Goal: Understand process/instructions

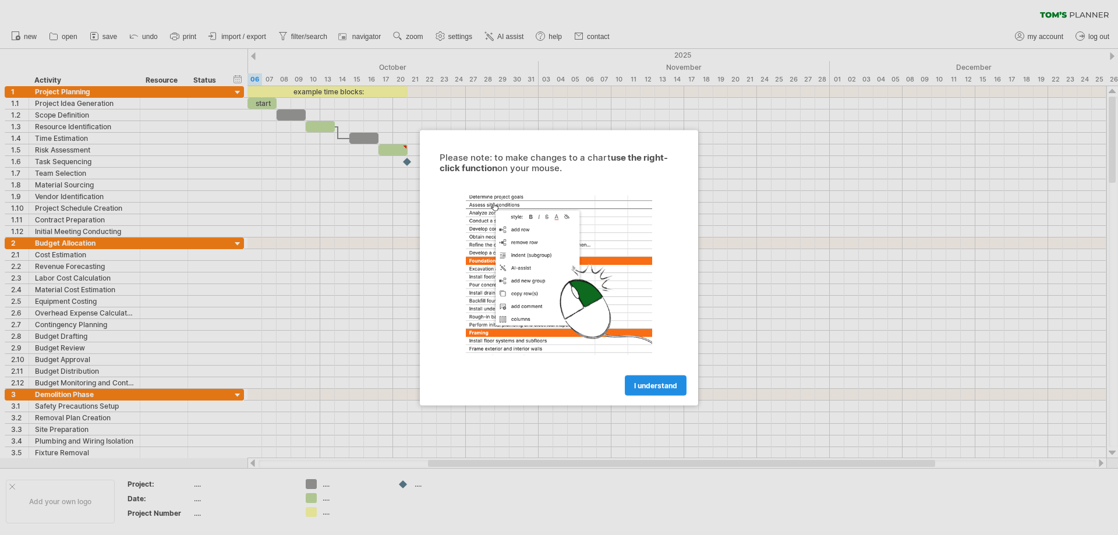
click at [675, 387] on span "I understand" at bounding box center [655, 385] width 43 height 9
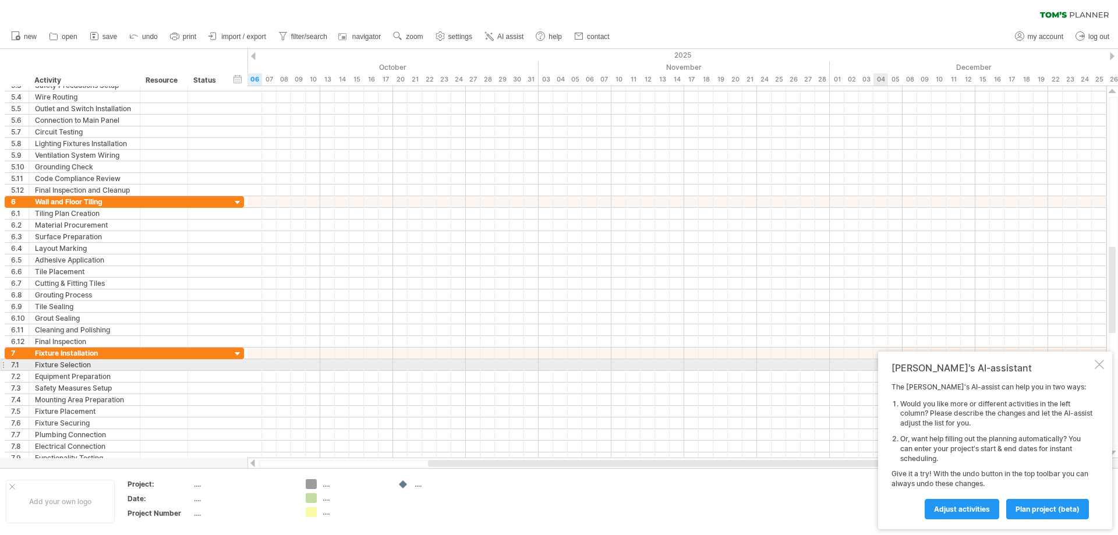
click at [1097, 363] on div at bounding box center [1099, 364] width 9 height 9
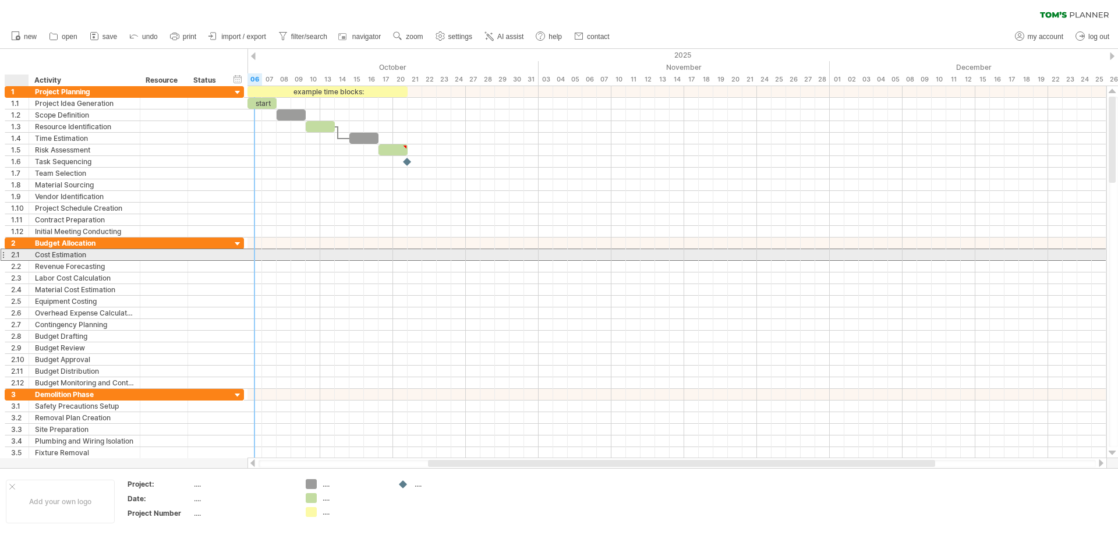
click at [16, 256] on div "2.1" at bounding box center [19, 254] width 17 height 11
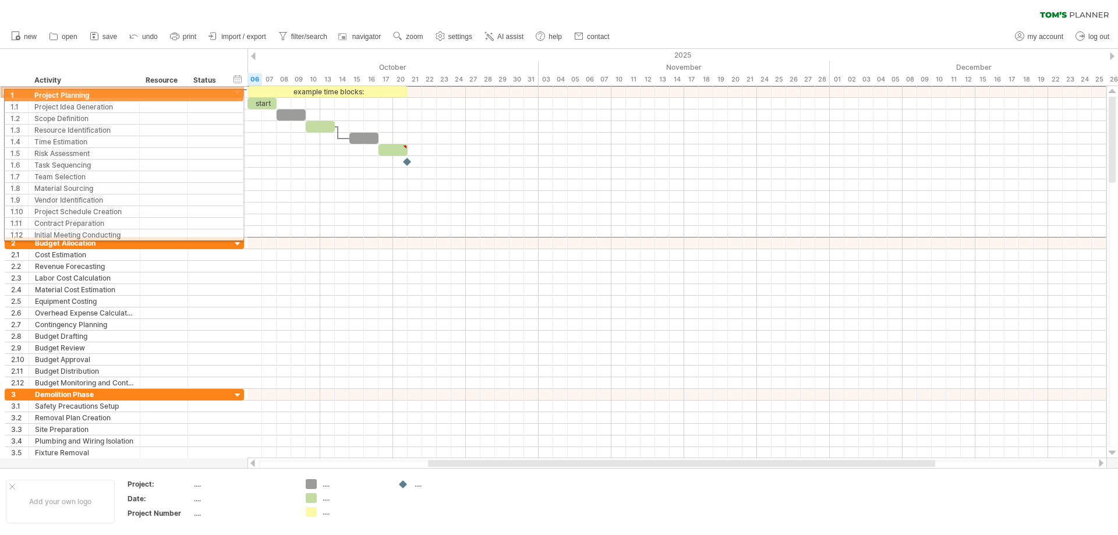
click at [5, 93] on div "1" at bounding box center [17, 91] width 24 height 11
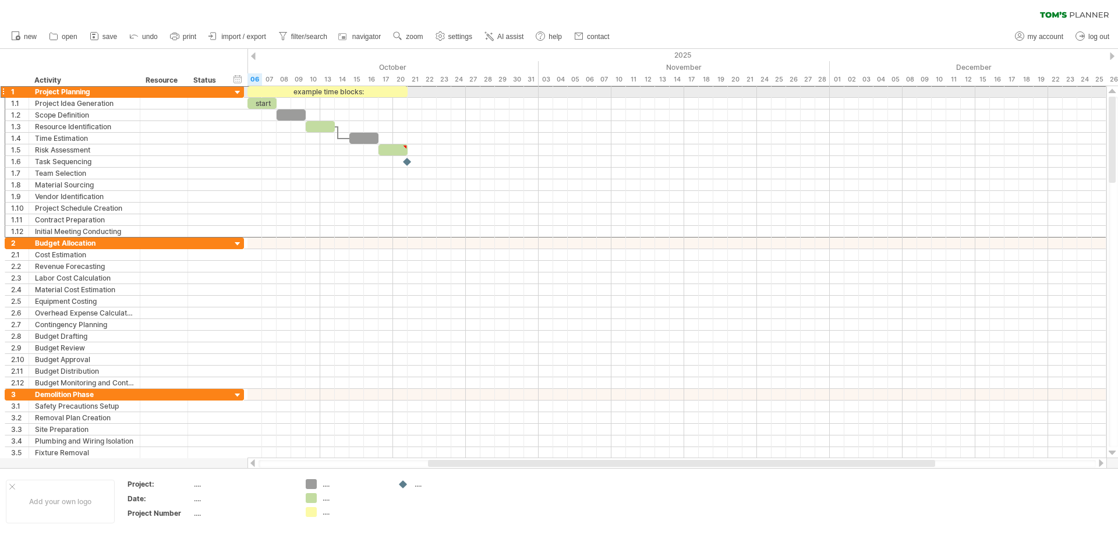
click at [3, 93] on div at bounding box center [3, 92] width 5 height 12
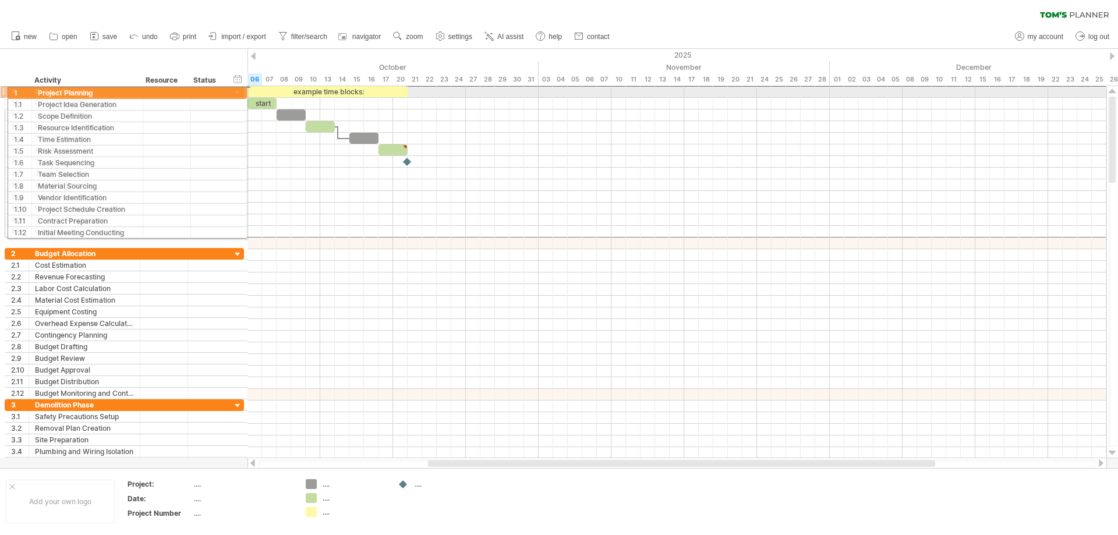
click at [2, 91] on div at bounding box center [3, 92] width 5 height 12
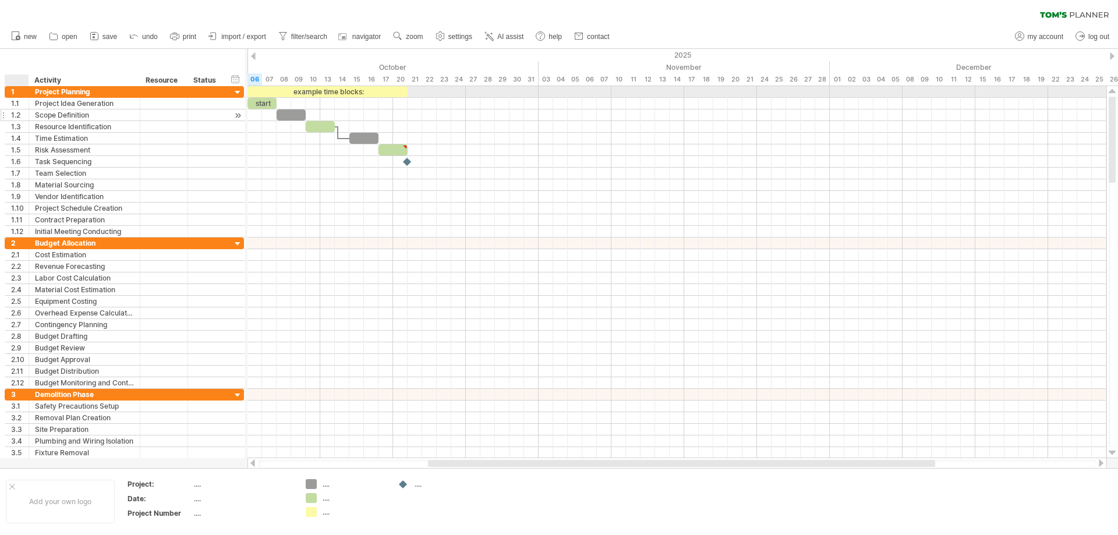
drag, startPoint x: 25, startPoint y: 91, endPoint x: 25, endPoint y: 115, distance: 24.5
click at [25, 115] on div "**********" at bounding box center [124, 161] width 239 height 151
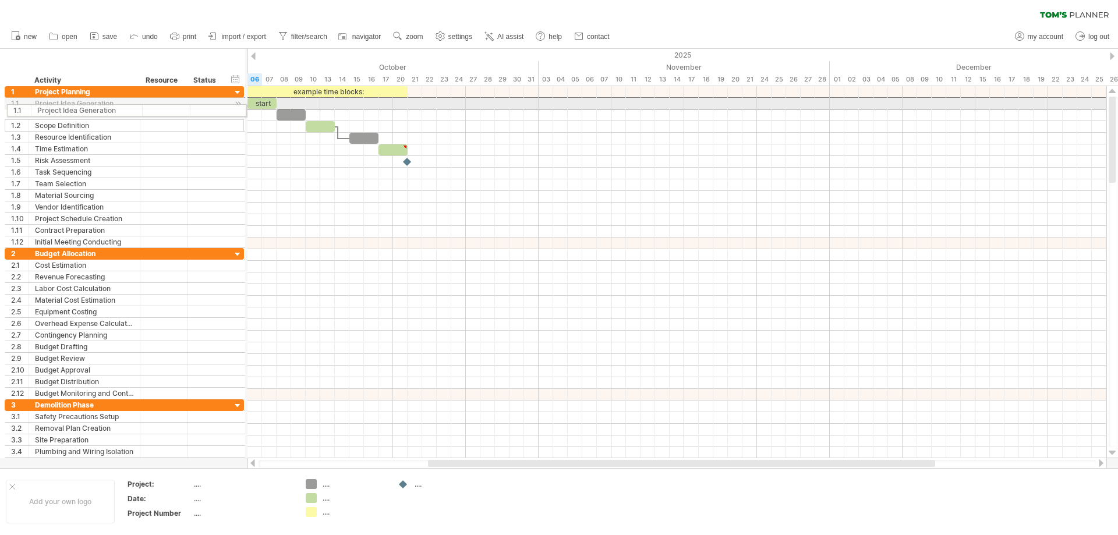
click at [7, 108] on div "1.1" at bounding box center [17, 103] width 24 height 11
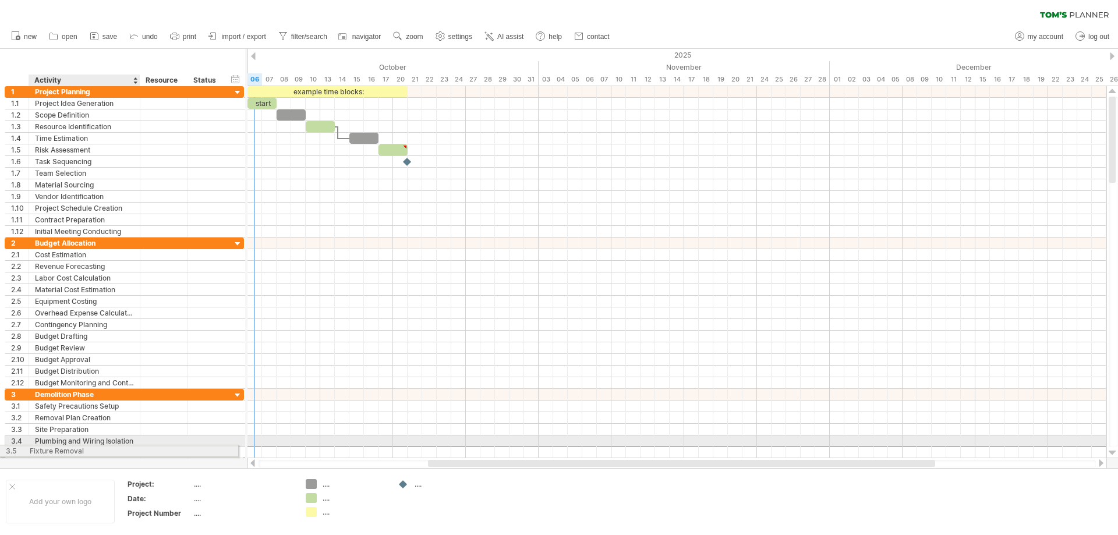
drag, startPoint x: 133, startPoint y: 454, endPoint x: 116, endPoint y: 449, distance: 17.7
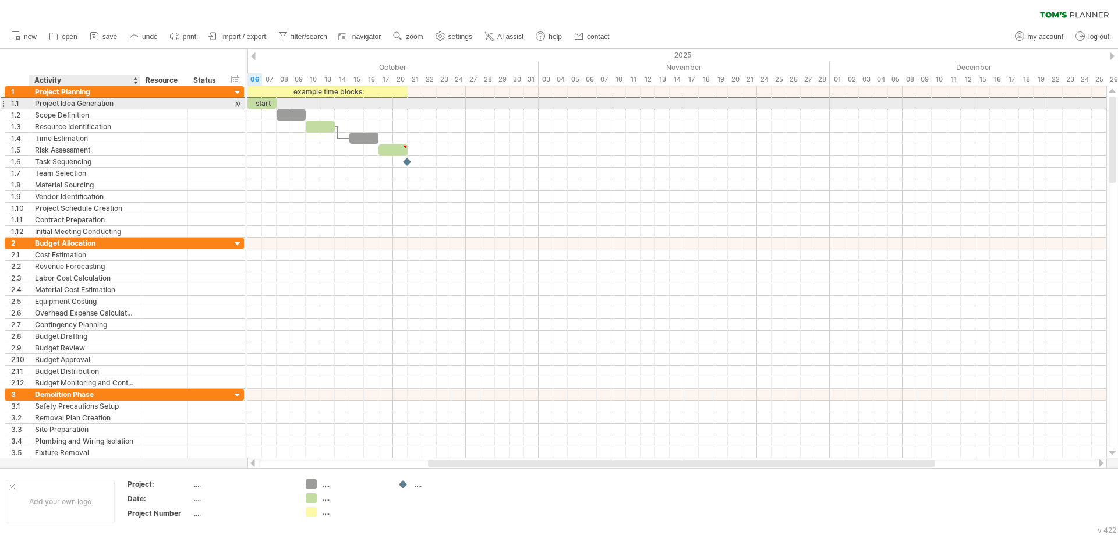
click at [58, 102] on div "Project Idea Generation" at bounding box center [84, 103] width 99 height 11
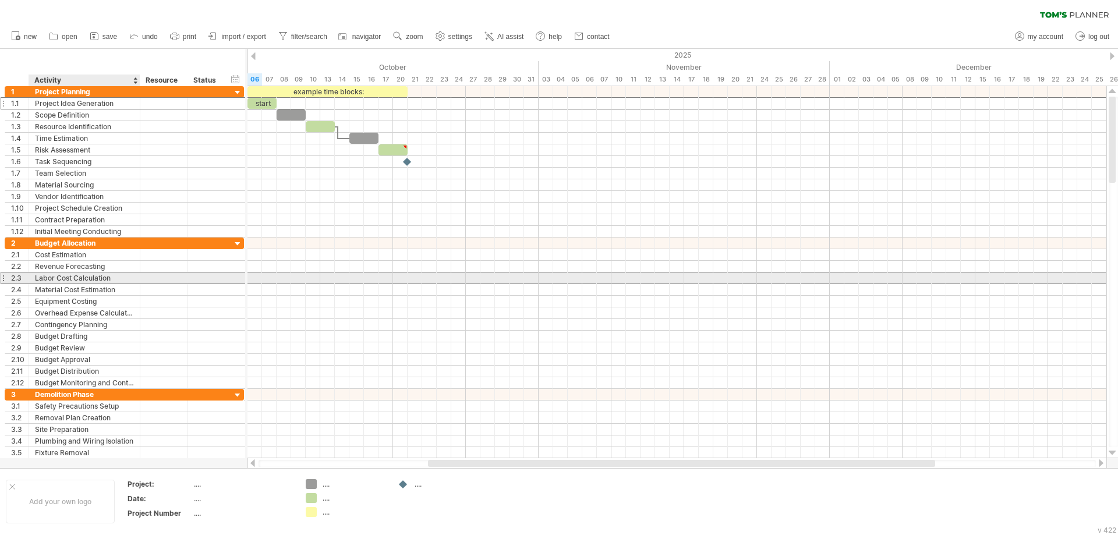
click at [59, 280] on div "Labor Cost Calculation" at bounding box center [84, 277] width 99 height 11
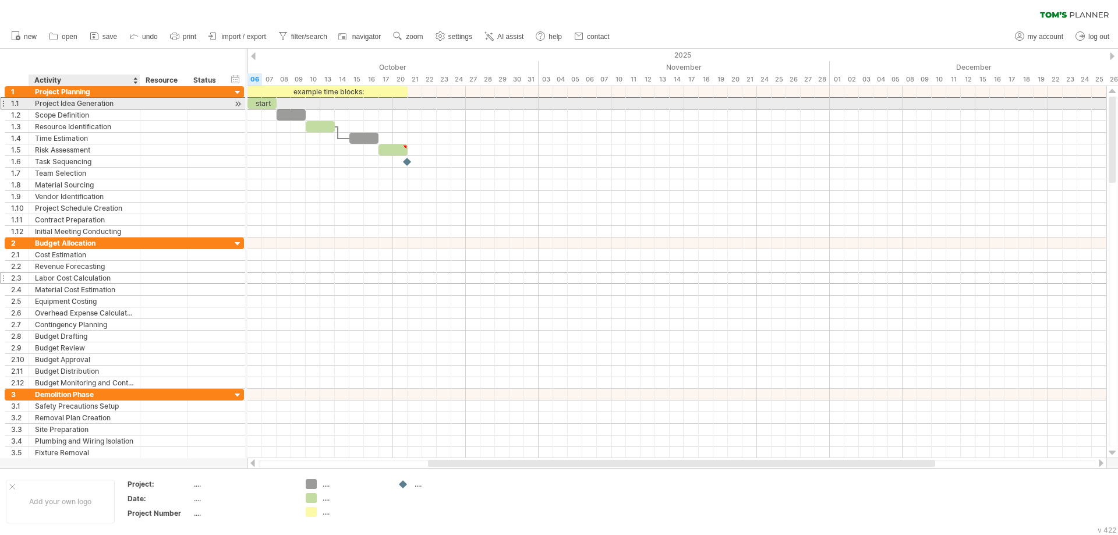
click at [83, 102] on div "Project Idea Generation" at bounding box center [84, 103] width 99 height 11
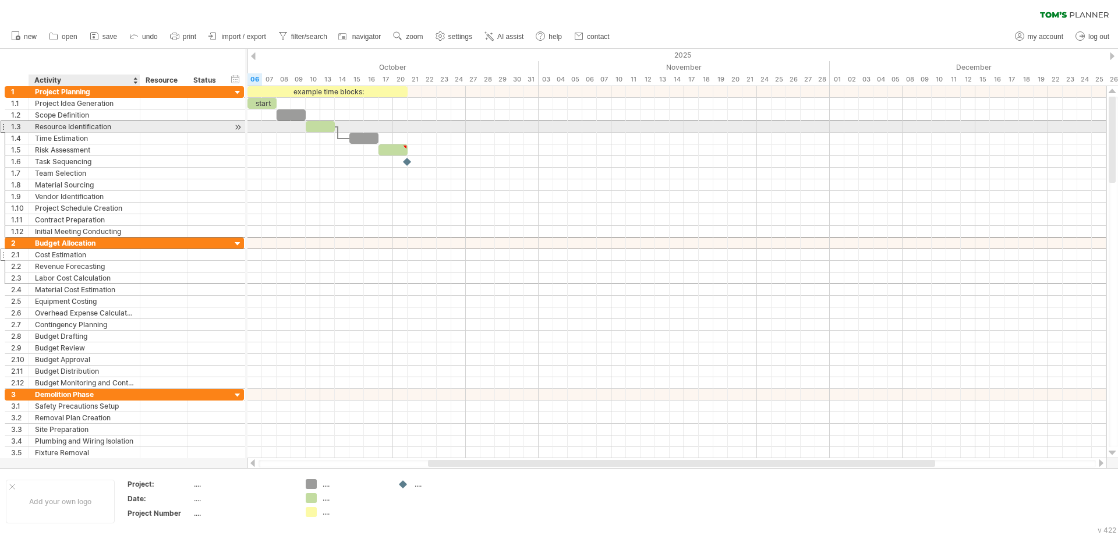
click at [79, 129] on div "Resource Identification" at bounding box center [84, 126] width 99 height 11
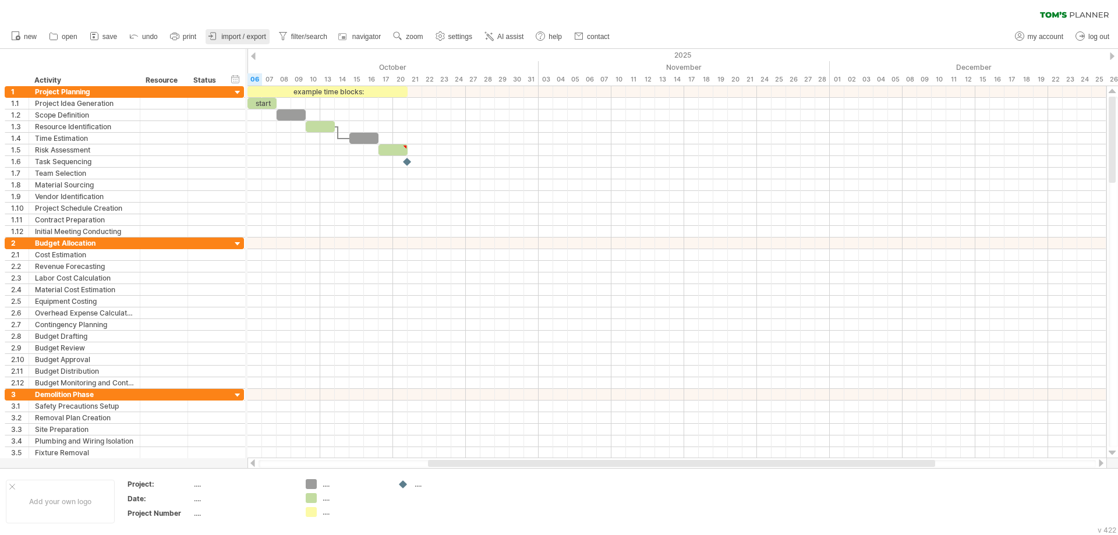
click at [251, 38] on span "import / export" at bounding box center [243, 37] width 45 height 8
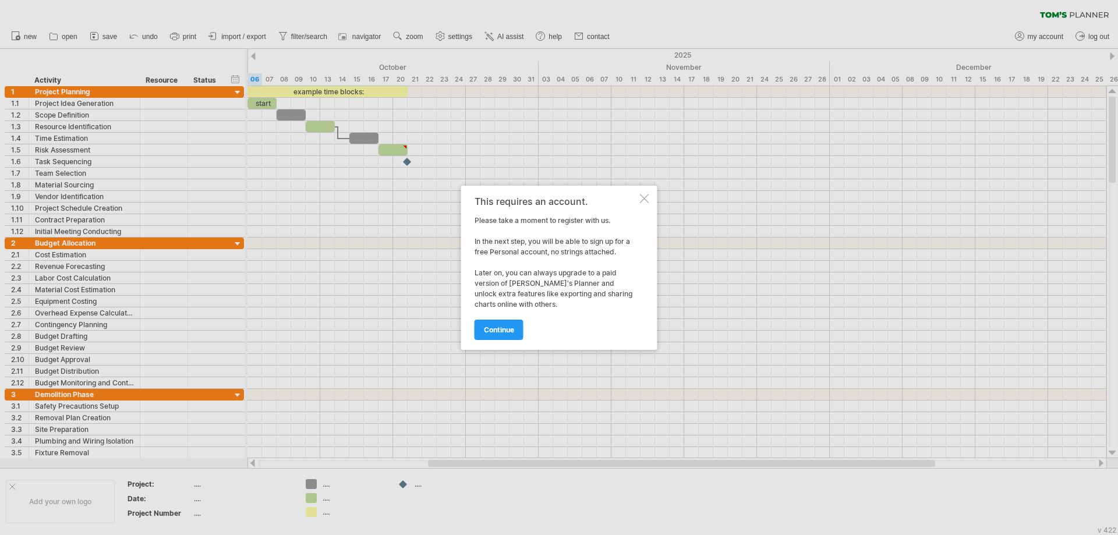
click at [647, 201] on div at bounding box center [644, 198] width 9 height 9
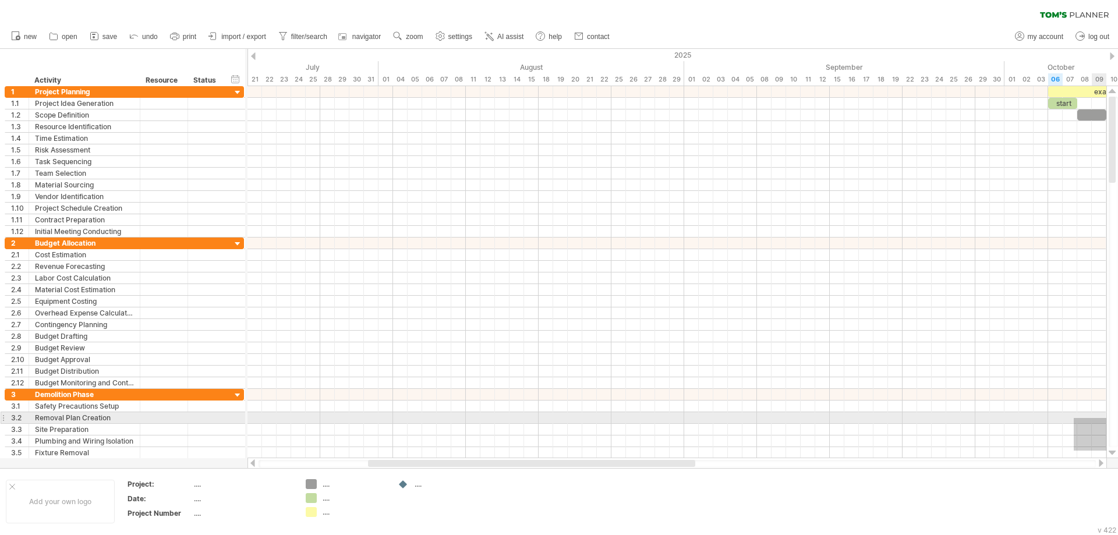
drag, startPoint x: 273, startPoint y: 451, endPoint x: 1117, endPoint y: 418, distance: 844.8
click at [1117, 418] on div "Trying to reach plan.tomsplanner.com Connected again... 0% clear filter new 1" at bounding box center [559, 267] width 1118 height 535
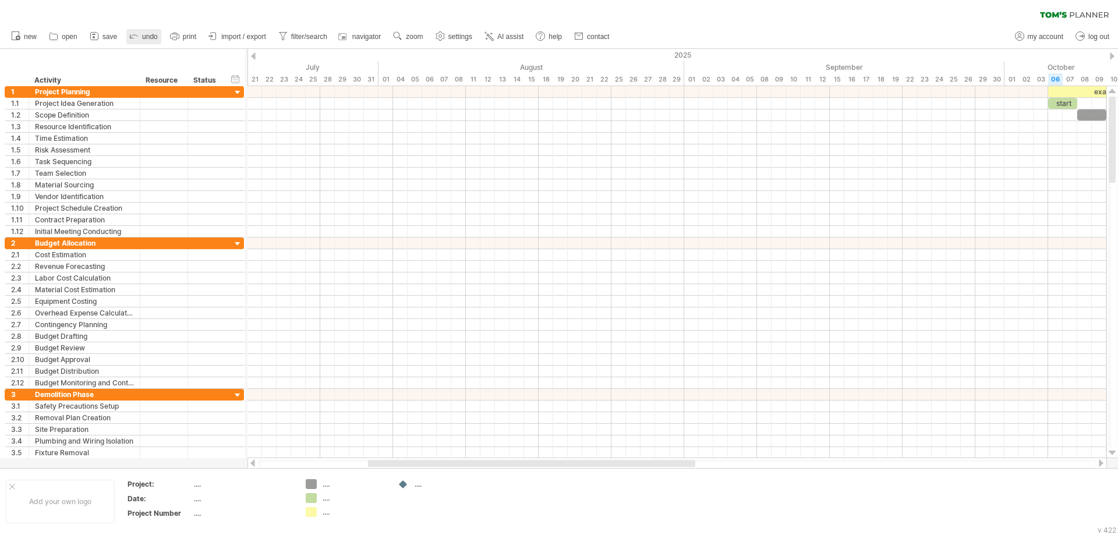
click at [141, 34] on link "undo" at bounding box center [143, 36] width 35 height 15
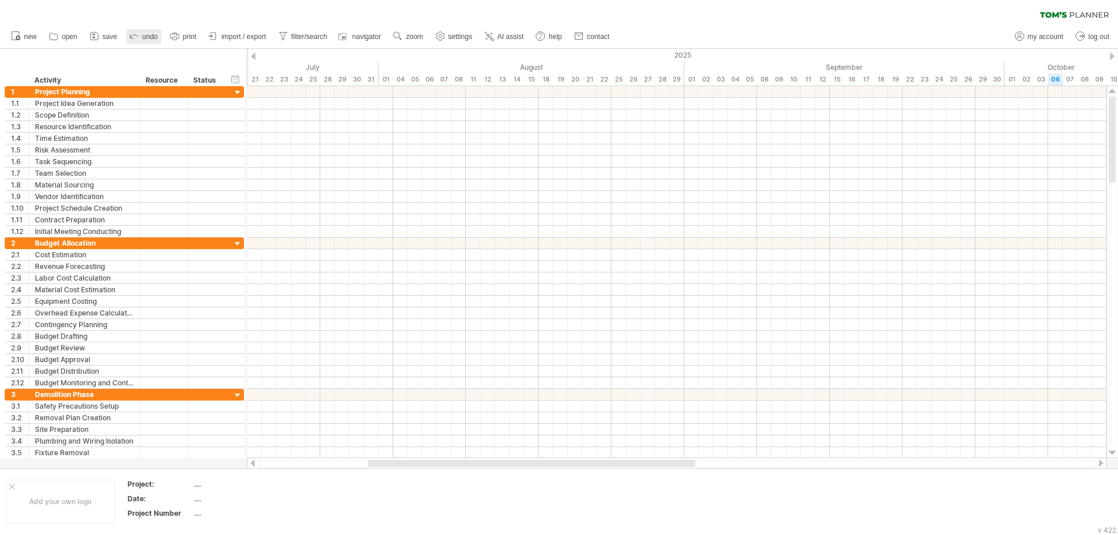
click at [141, 34] on link "undo" at bounding box center [143, 36] width 35 height 15
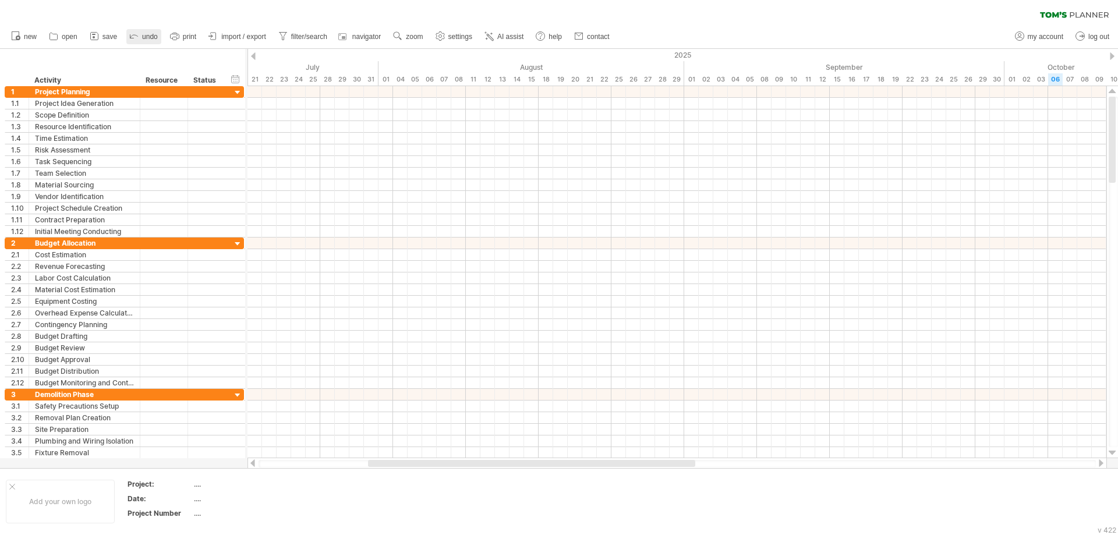
click at [141, 34] on link "undo" at bounding box center [143, 36] width 35 height 15
click at [147, 37] on span "undo" at bounding box center [150, 37] width 16 height 8
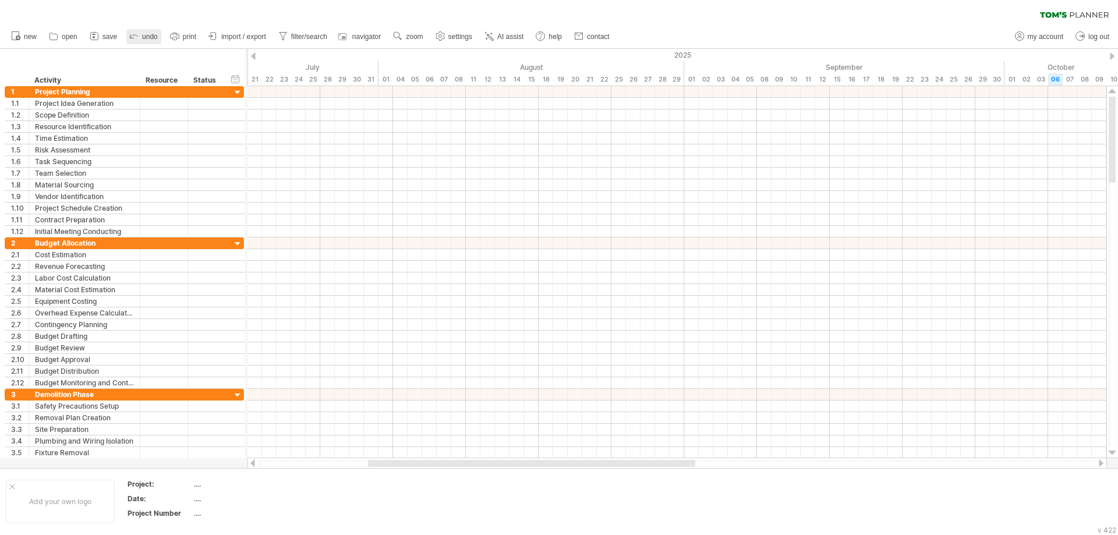
click at [147, 37] on span "undo" at bounding box center [150, 37] width 16 height 8
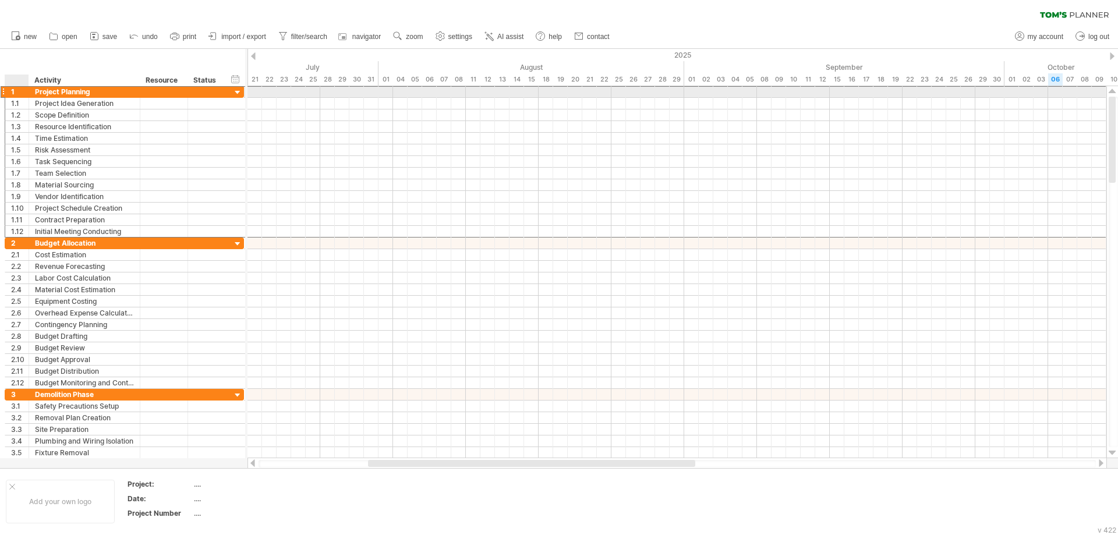
click at [33, 93] on div "**********" at bounding box center [84, 91] width 111 height 11
click at [3, 92] on div at bounding box center [3, 92] width 5 height 12
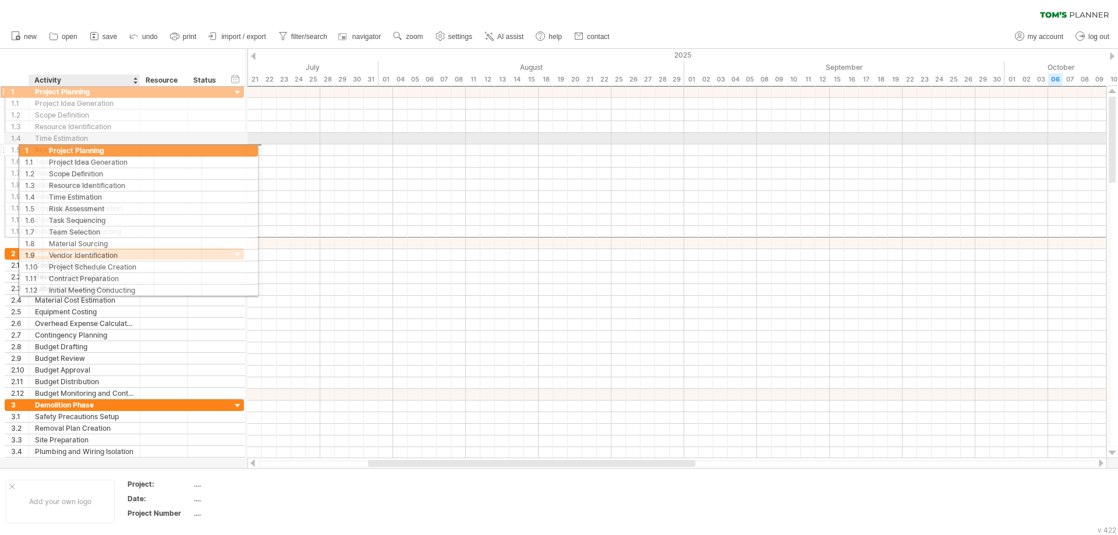
drag, startPoint x: 30, startPoint y: 90, endPoint x: 41, endPoint y: 148, distance: 59.2
click at [41, 148] on div "**********" at bounding box center [124, 162] width 239 height 152
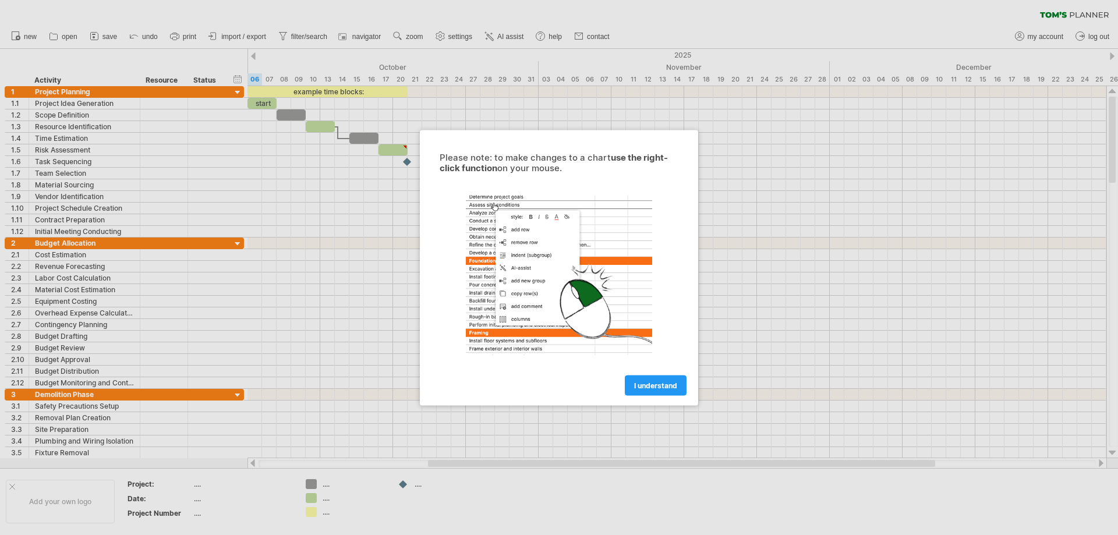
click at [894, 267] on div at bounding box center [559, 267] width 1118 height 535
click at [668, 387] on span "I understand" at bounding box center [655, 385] width 43 height 9
